Goal: Information Seeking & Learning: Check status

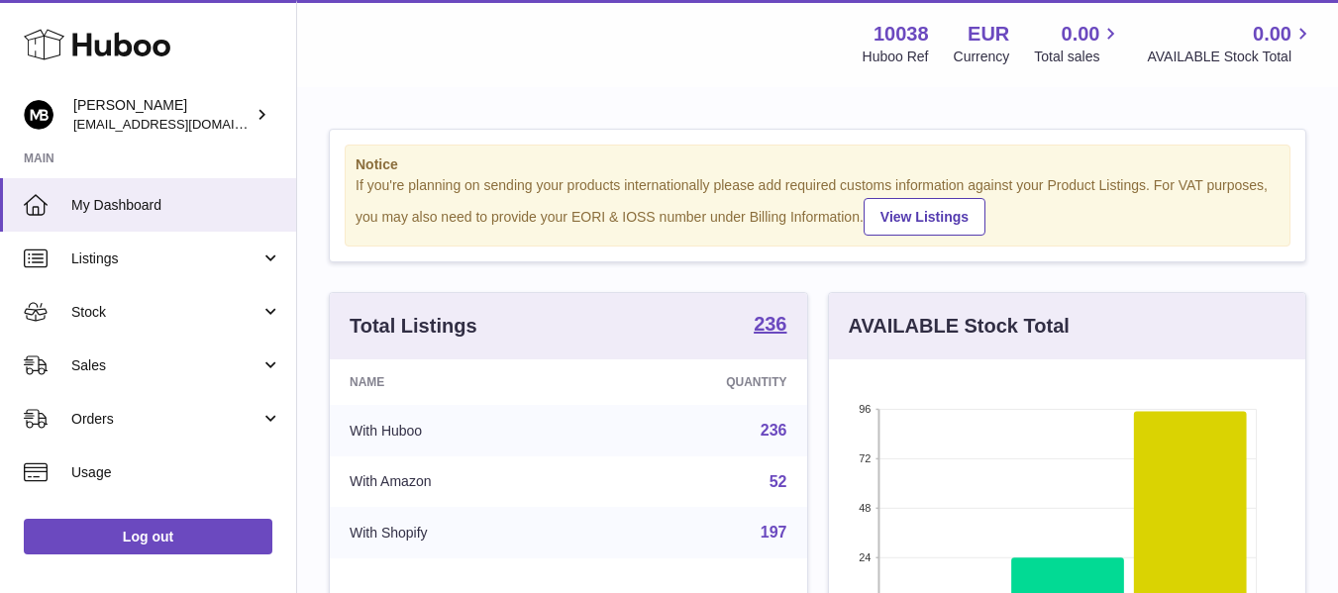
scroll to position [309, 484]
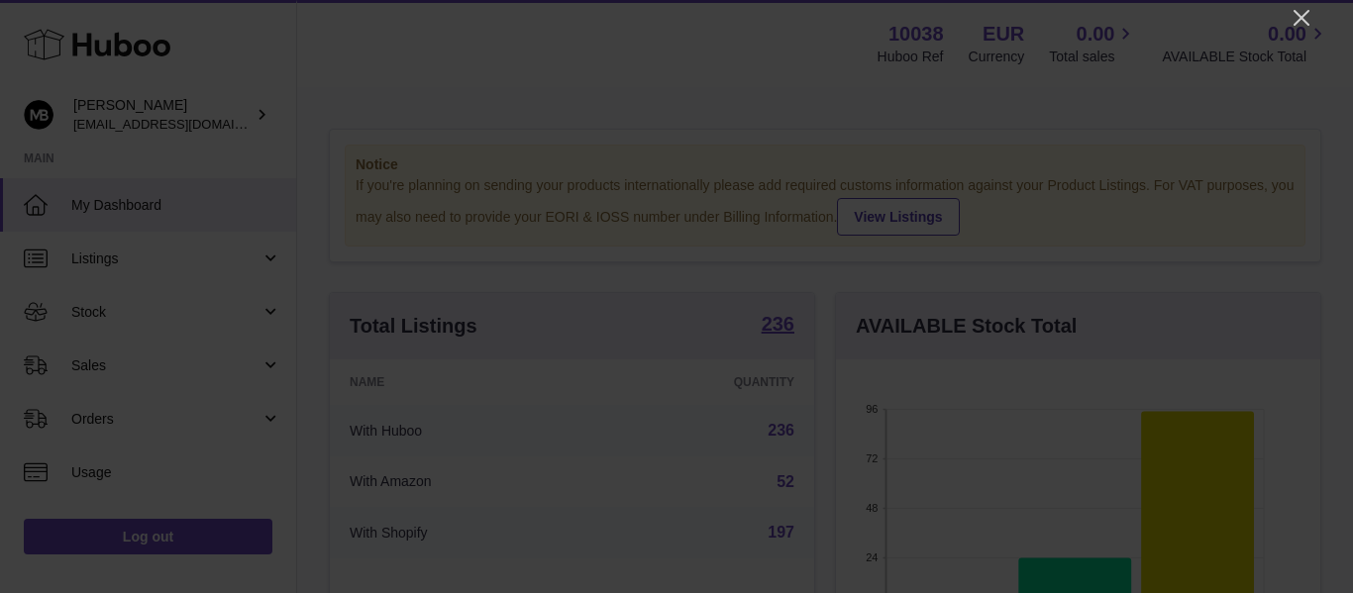
click at [1310, 30] on div at bounding box center [676, 296] width 1353 height 593
click at [1307, 30] on div at bounding box center [676, 296] width 1353 height 593
click at [1300, 24] on icon "Close" at bounding box center [1302, 18] width 24 height 24
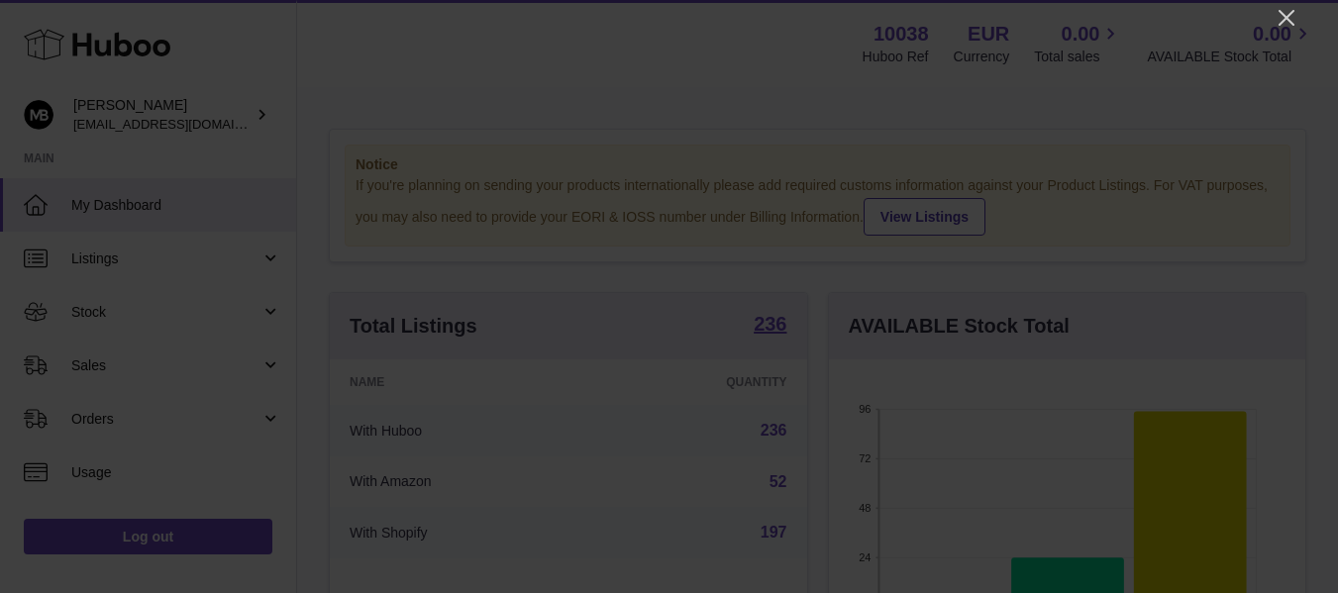
scroll to position [990376, 990208]
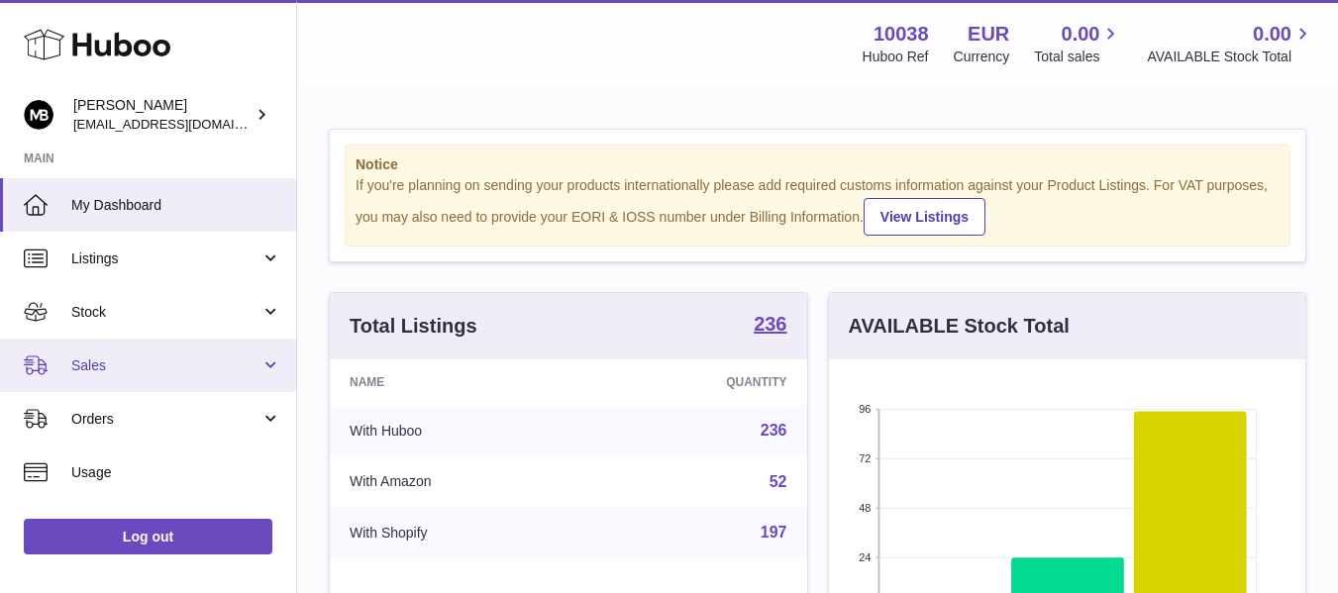
click at [184, 367] on span "Sales" at bounding box center [165, 366] width 189 height 19
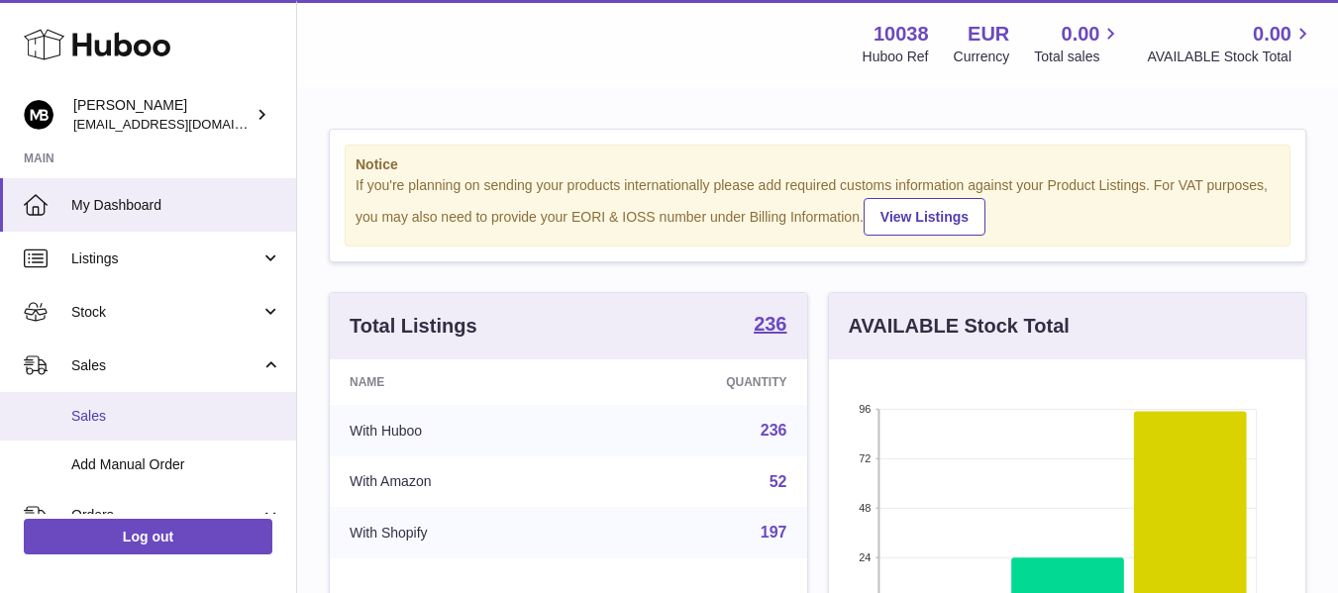
click at [115, 419] on span "Sales" at bounding box center [176, 416] width 210 height 19
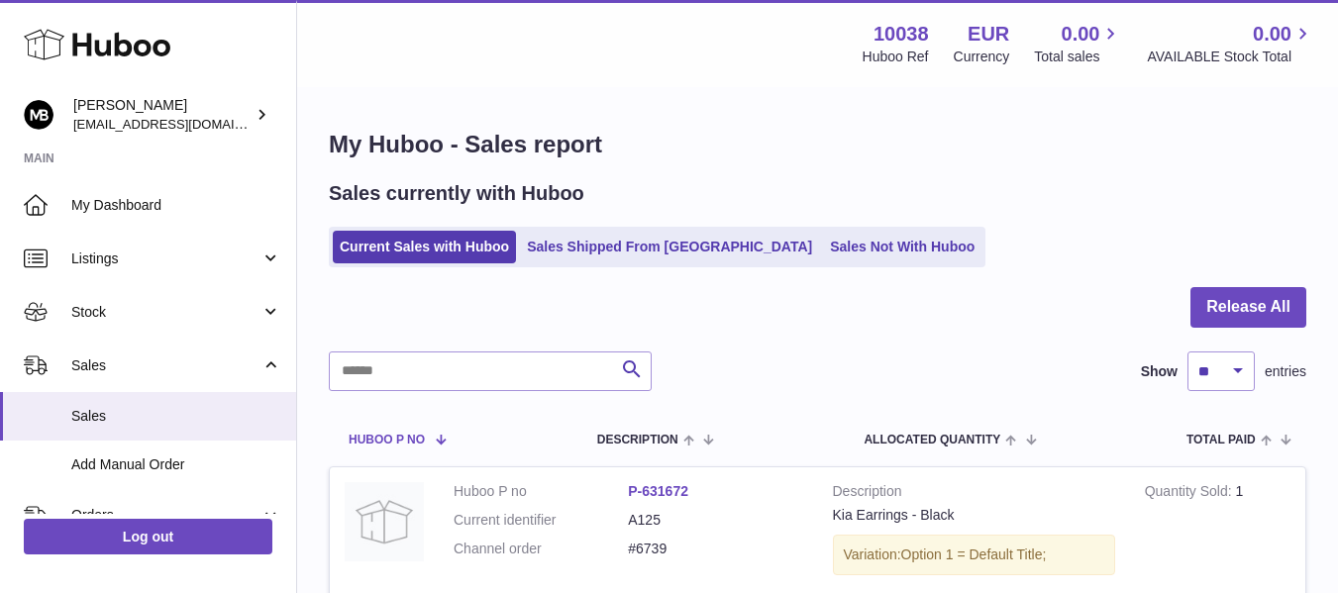
scroll to position [165, 0]
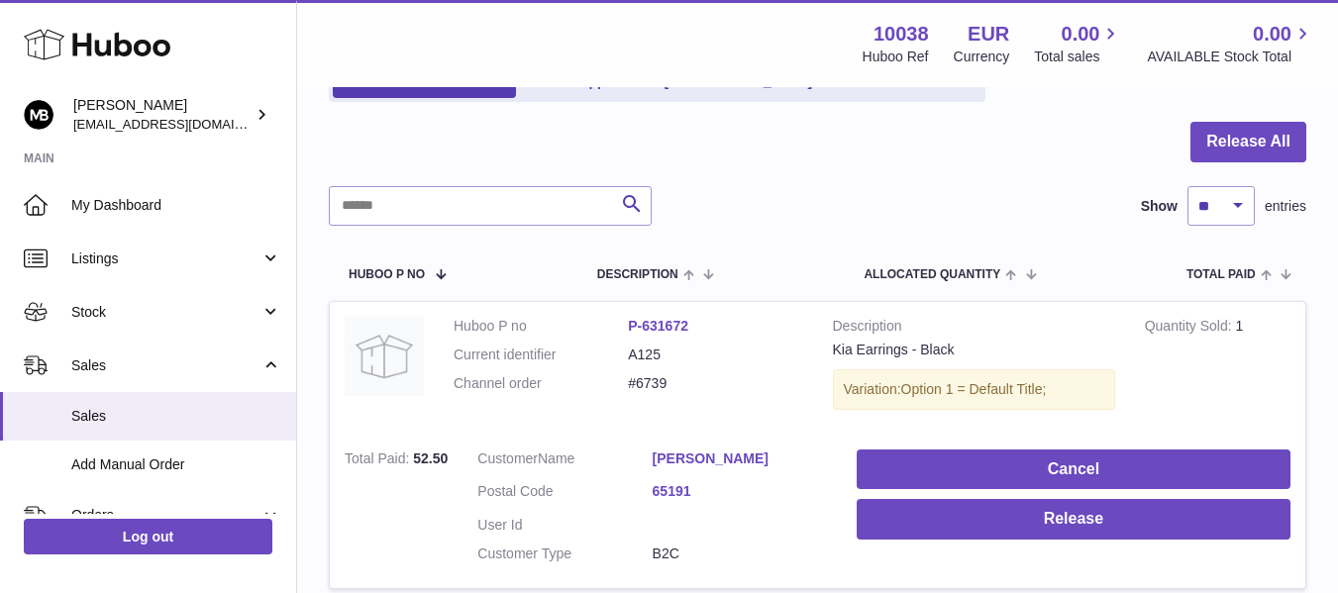
click at [673, 114] on div "My Huboo - Sales report Sales currently with Huboo Current Sales with Huboo Sal…" at bounding box center [817, 288] width 1041 height 729
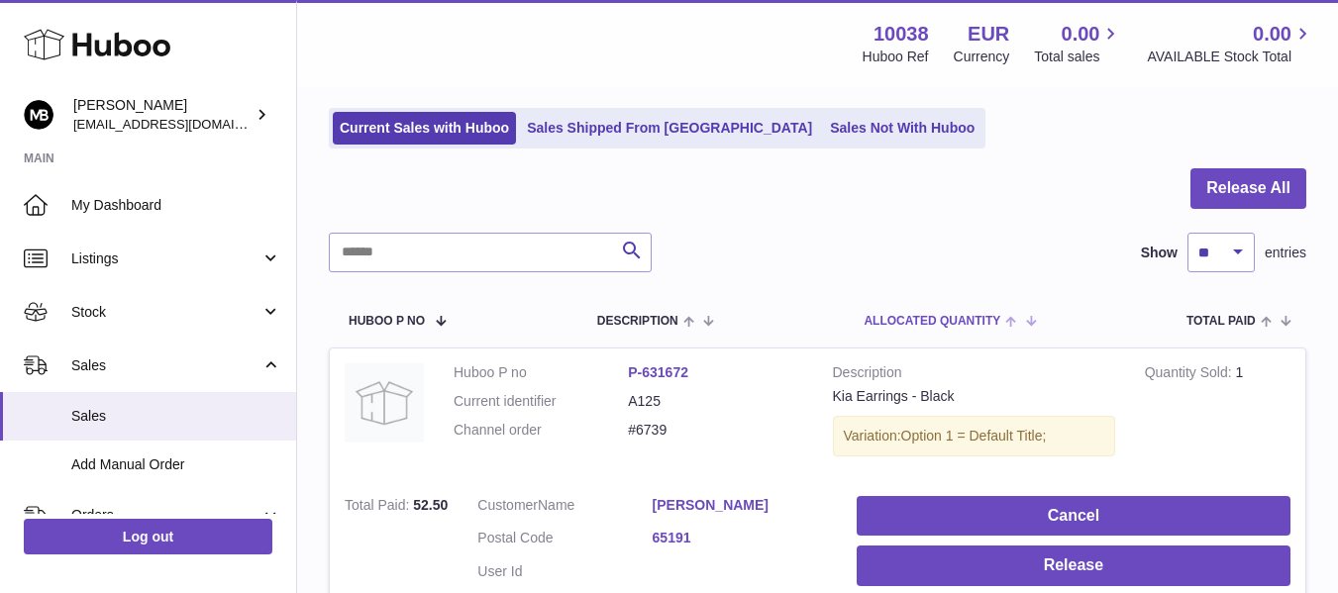
scroll to position [79, 0]
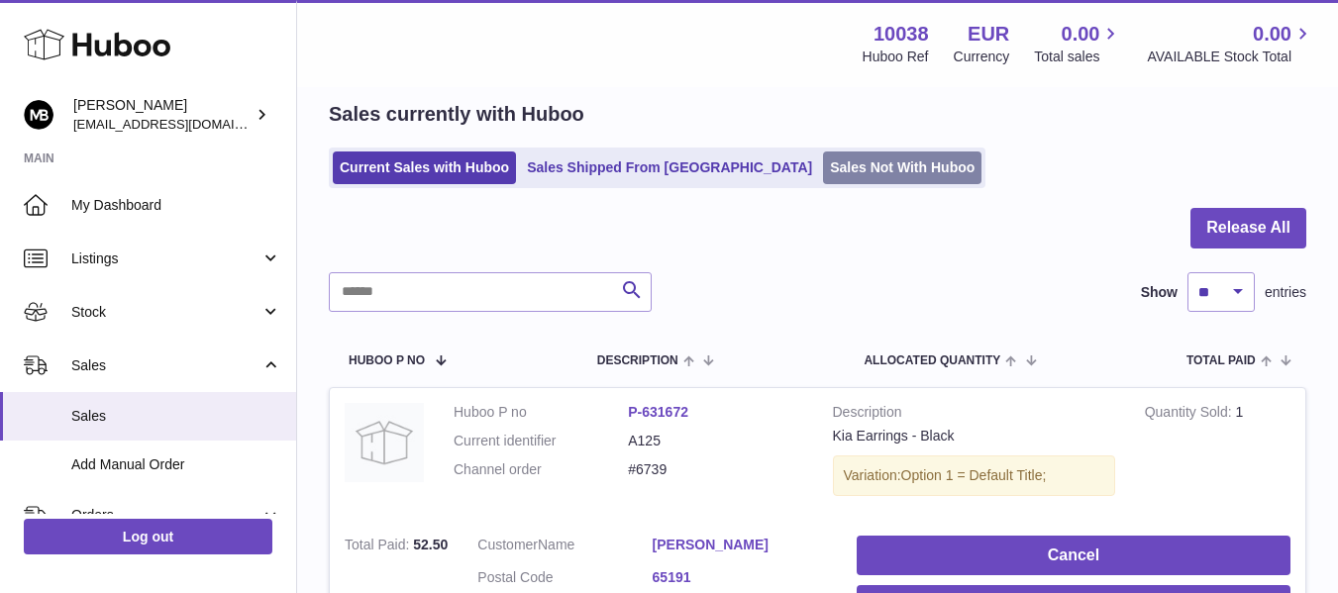
drag, startPoint x: 790, startPoint y: 87, endPoint x: 746, endPoint y: 168, distance: 92.2
click at [786, 87] on div "My Huboo - Sales report Sales currently with Huboo Current Sales with Huboo Sal…" at bounding box center [817, 374] width 1041 height 729
click at [698, 112] on div "Sales currently with Huboo" at bounding box center [818, 114] width 978 height 27
